Goal: Task Accomplishment & Management: Complete application form

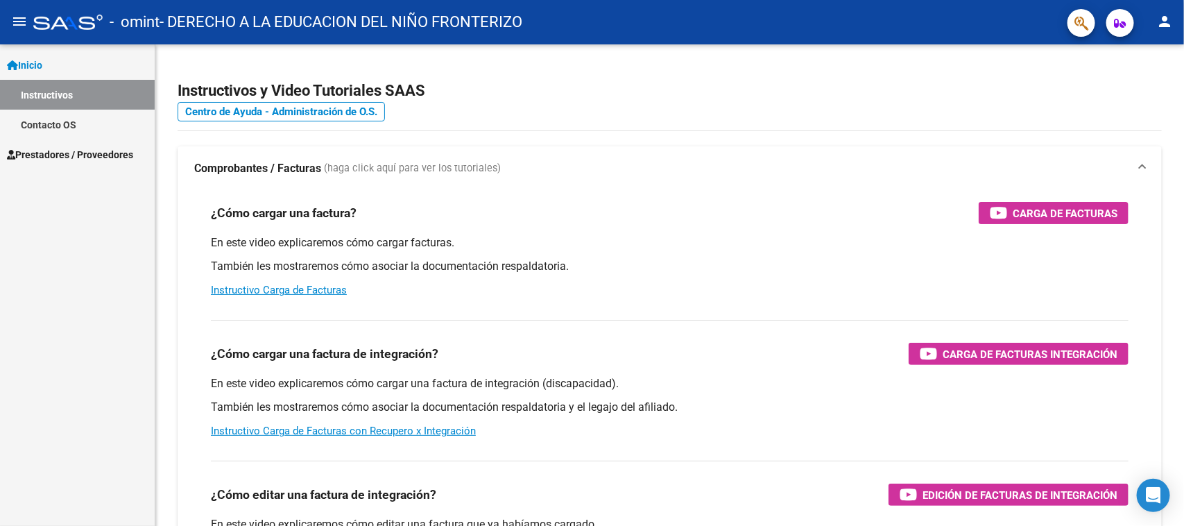
click at [94, 157] on span "Prestadores / Proveedores" at bounding box center [70, 154] width 126 height 15
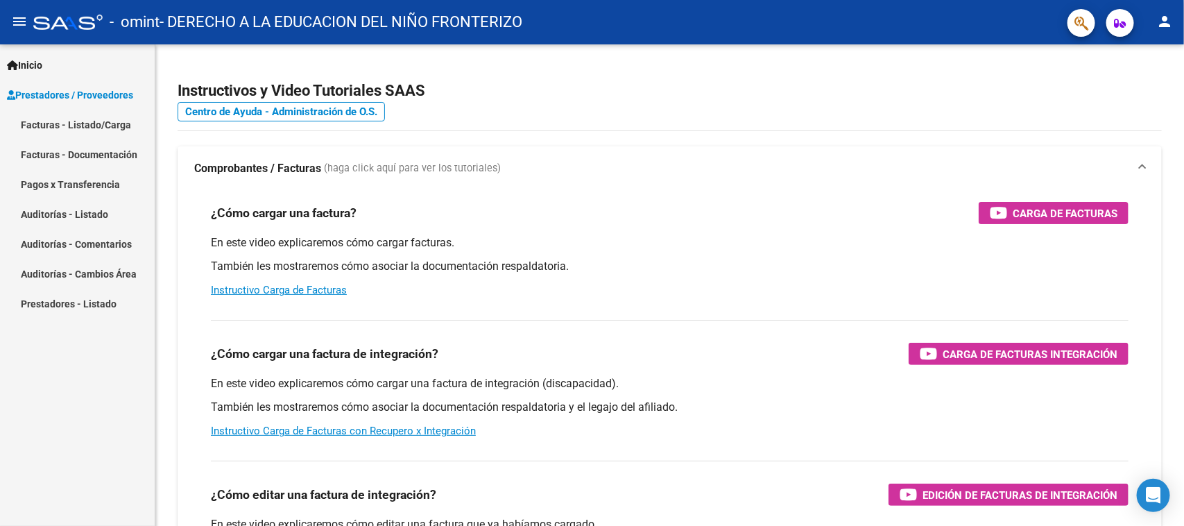
click at [84, 125] on link "Facturas - Listado/Carga" at bounding box center [77, 125] width 155 height 30
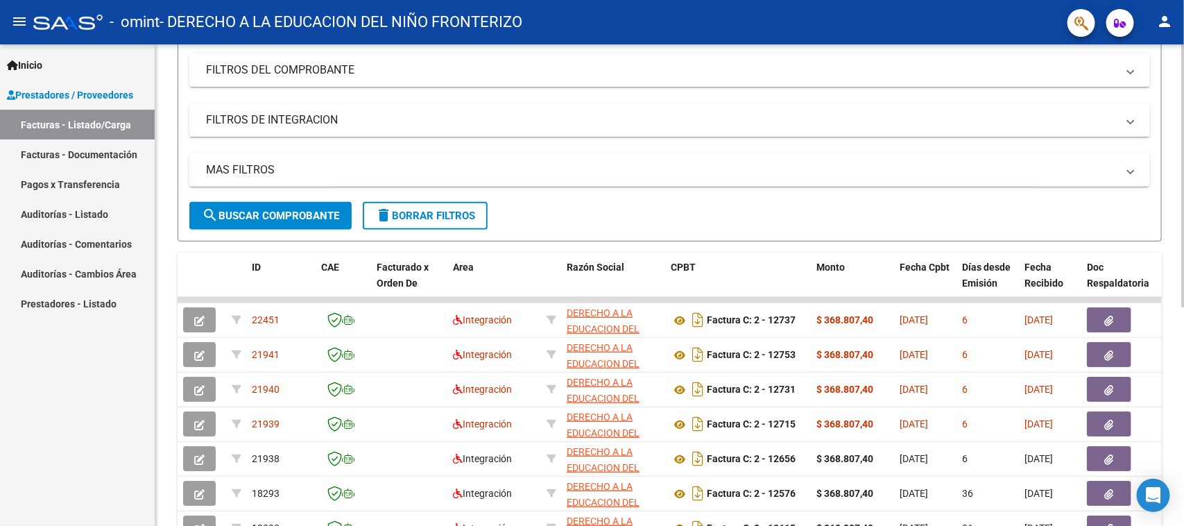
click at [1184, 272] on div at bounding box center [1182, 278] width 3 height 263
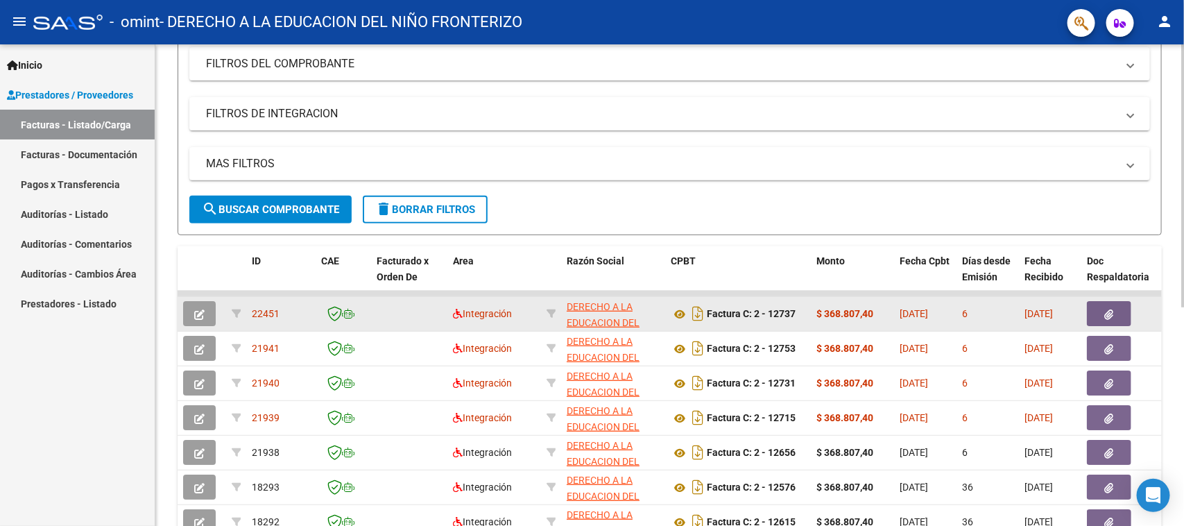
click at [195, 310] on icon "button" at bounding box center [199, 314] width 10 height 10
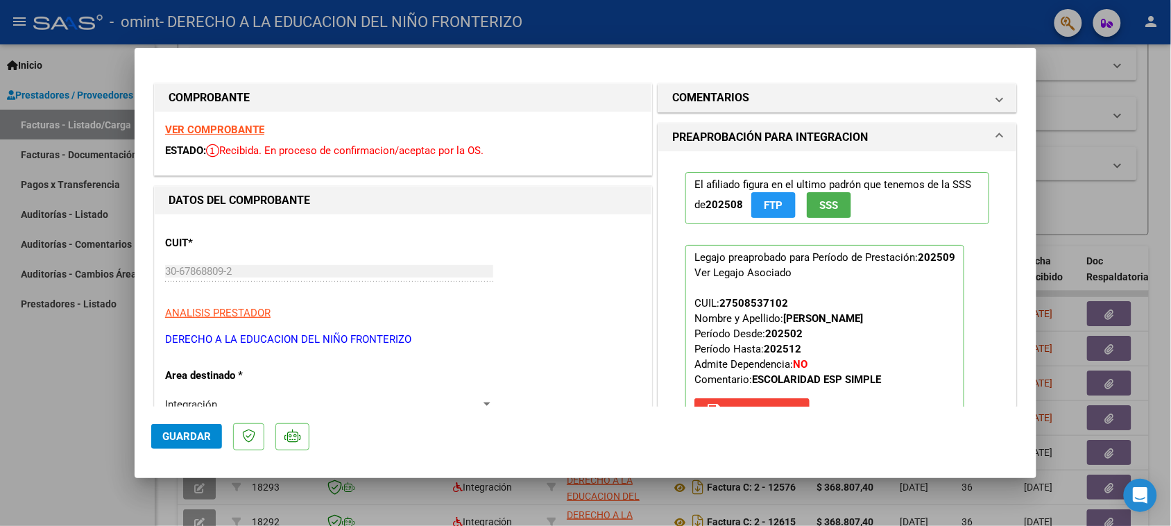
click at [1109, 151] on div at bounding box center [585, 263] width 1171 height 526
type input "$ 0,00"
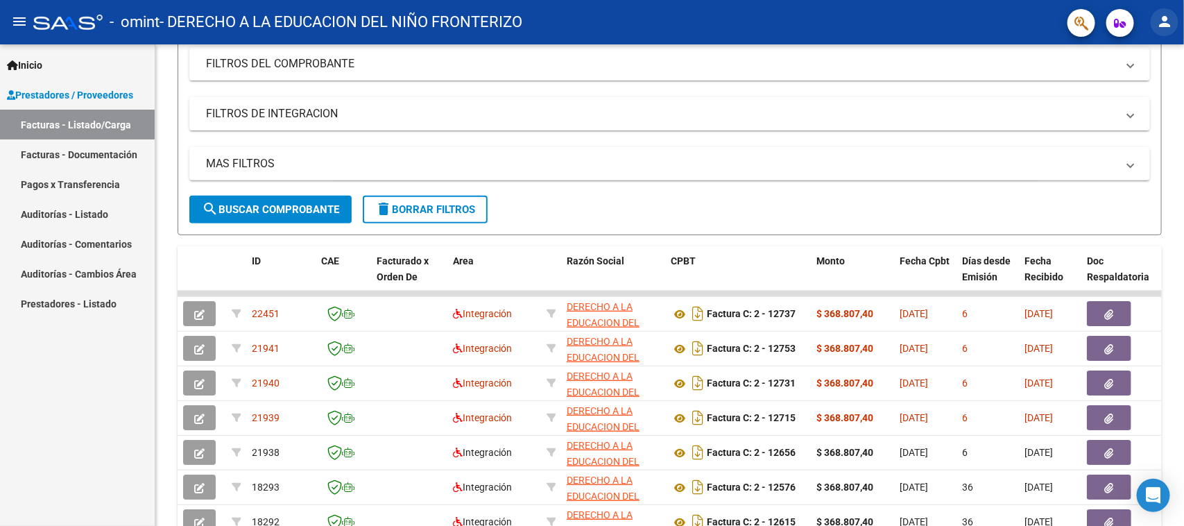
click at [1157, 28] on mat-icon "person" at bounding box center [1165, 21] width 17 height 17
click at [1113, 85] on mat-icon "exit_to_app" at bounding box center [1114, 91] width 17 height 17
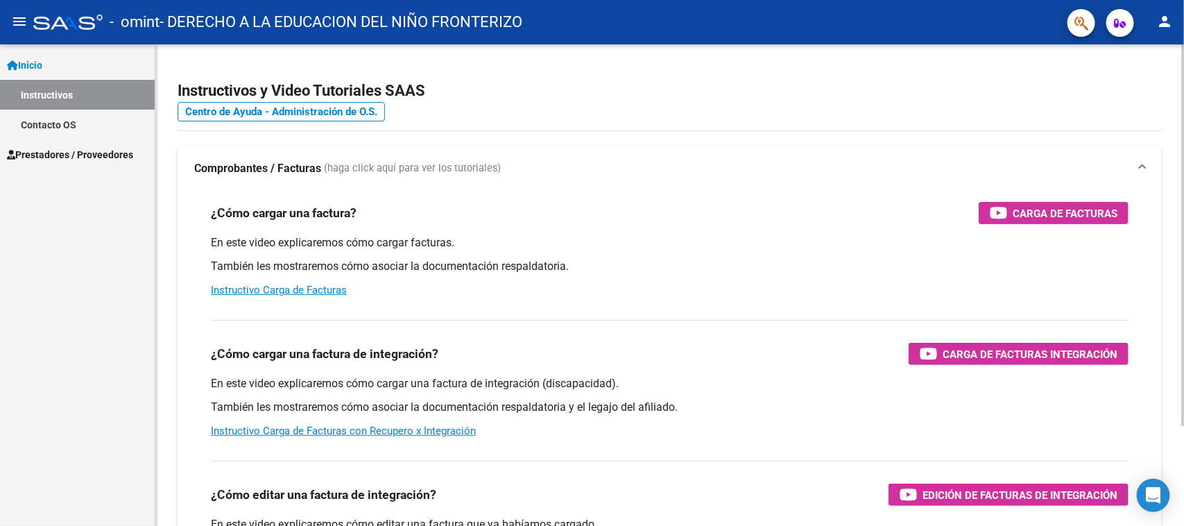
click at [493, 411] on p "También les mostraremos cómo asociar la documentación respaldatoria y el legajo…" at bounding box center [670, 407] width 918 height 15
click at [94, 143] on link "Prestadores / Proveedores" at bounding box center [77, 154] width 155 height 30
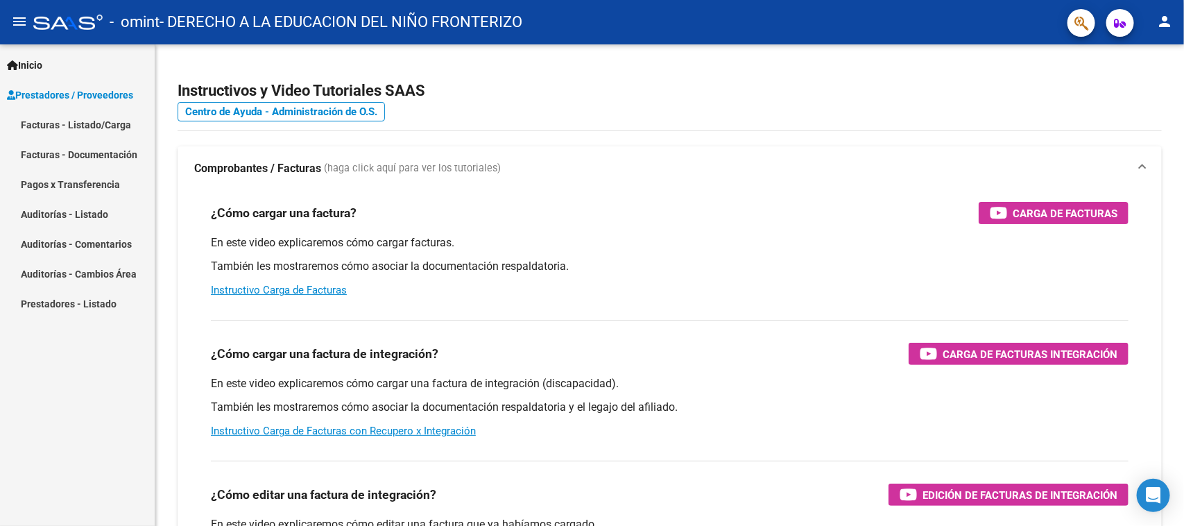
click at [51, 116] on link "Facturas - Listado/Carga" at bounding box center [77, 125] width 155 height 30
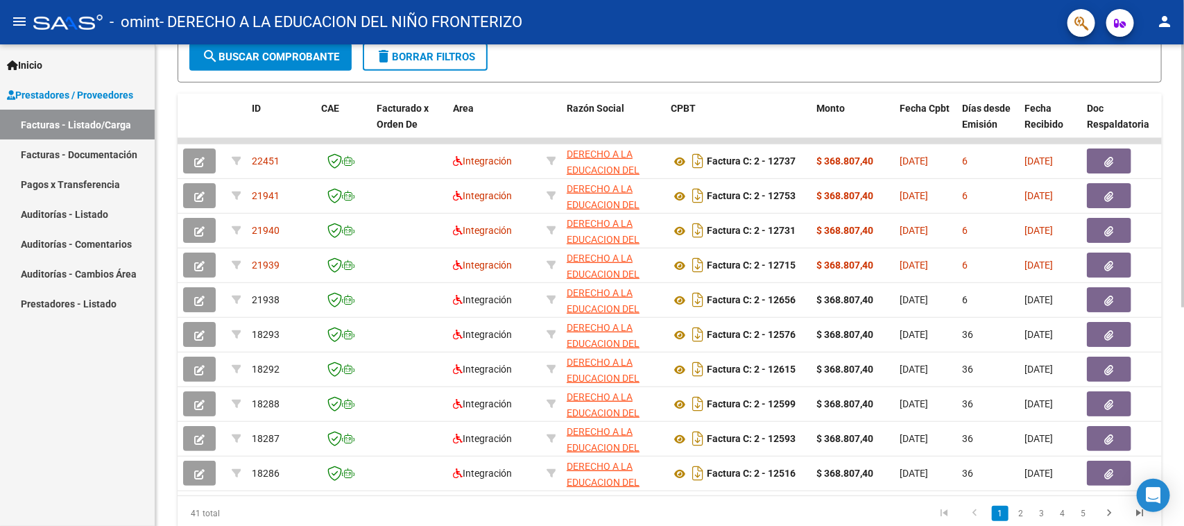
scroll to position [345, 0]
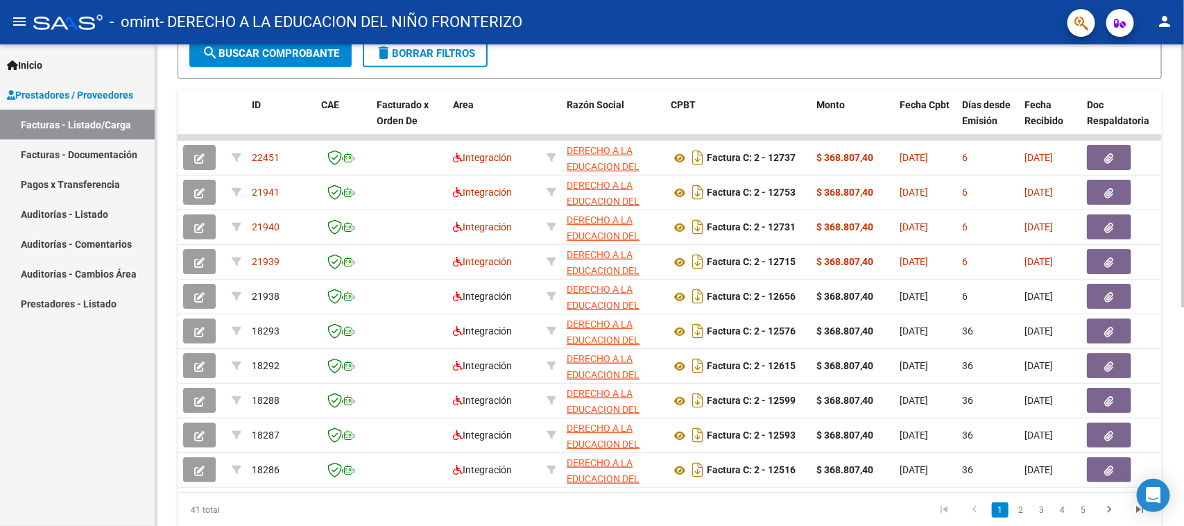
click at [1184, 361] on div at bounding box center [1182, 369] width 3 height 263
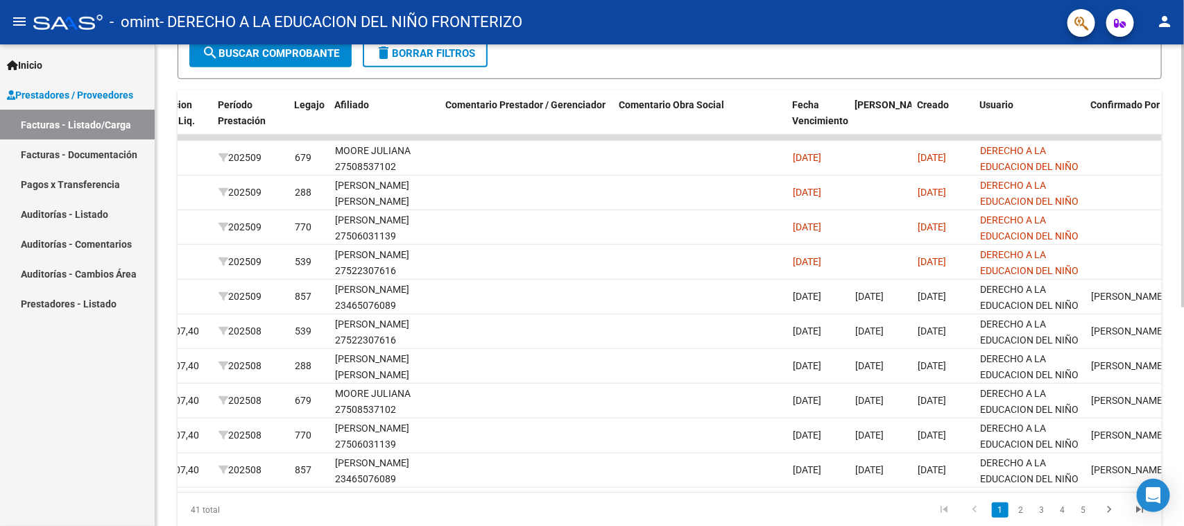
scroll to position [0, 1764]
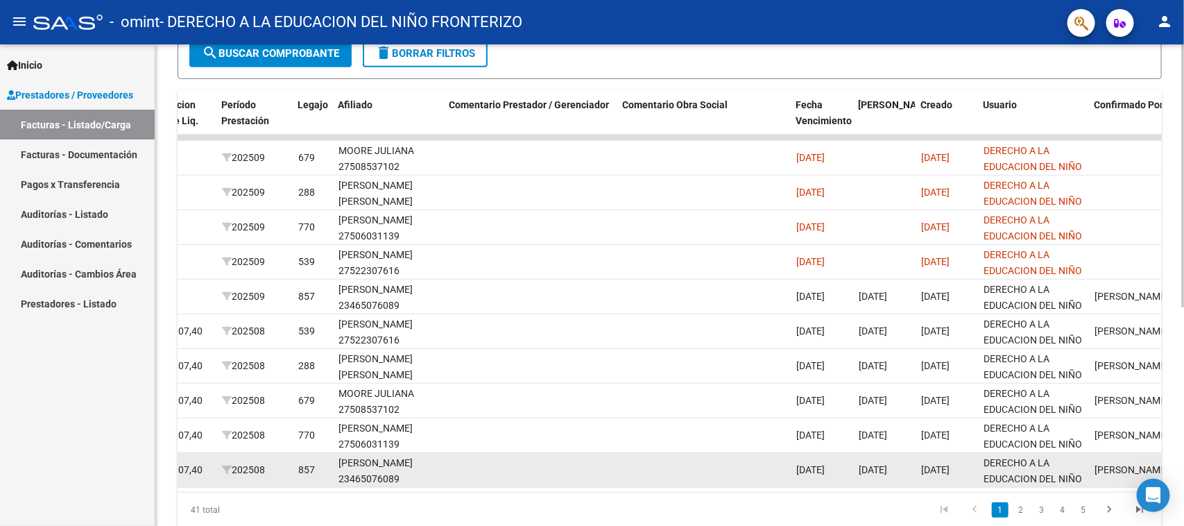
click at [916, 479] on datatable-body-cell "[DATE]" at bounding box center [947, 470] width 62 height 34
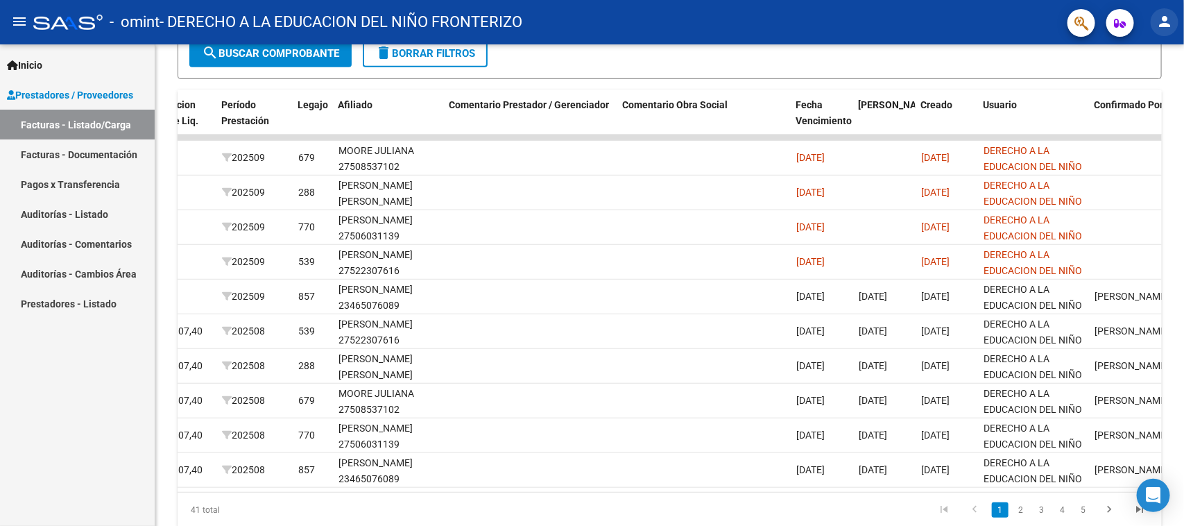
click at [1166, 22] on mat-icon "person" at bounding box center [1165, 21] width 17 height 17
click at [1125, 87] on button "exit_to_app Salir" at bounding box center [1137, 91] width 85 height 33
